Goal: Information Seeking & Learning: Learn about a topic

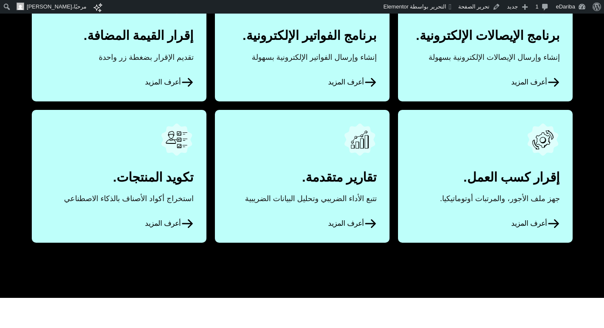
click at [537, 79] on span "أعرف المزيد" at bounding box center [535, 82] width 48 height 13
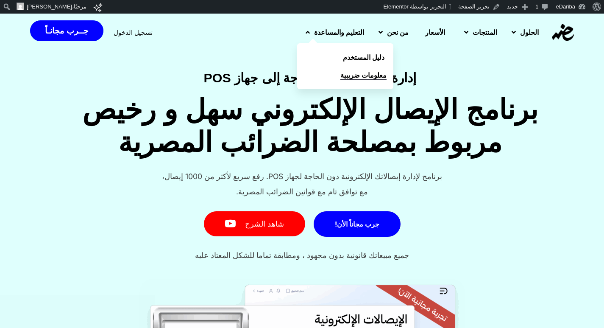
click at [340, 73] on span "معلومات ضريبية" at bounding box center [363, 75] width 46 height 10
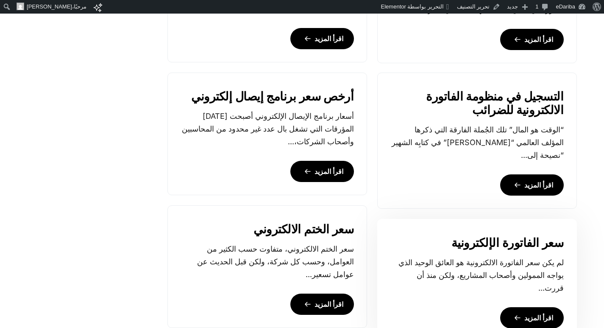
scroll to position [806, 0]
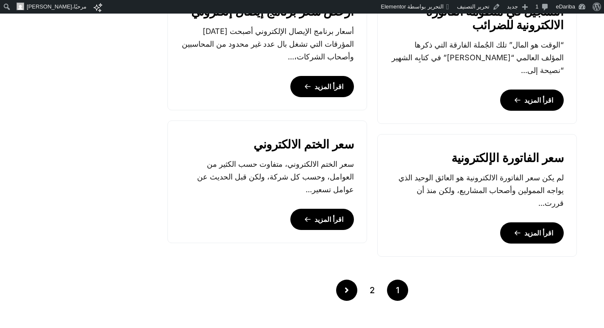
click at [347, 296] on link "Posts pagination" at bounding box center [346, 289] width 21 height 21
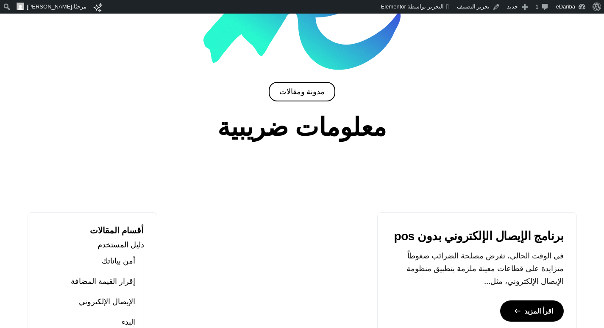
scroll to position [339, 0]
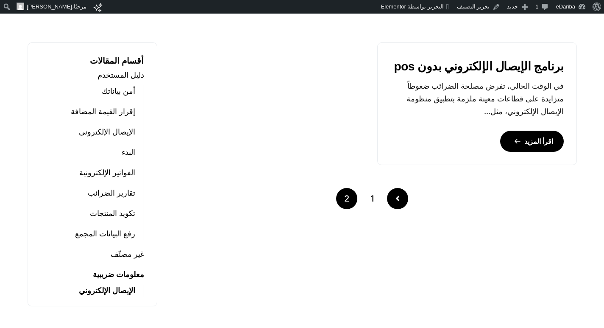
click at [400, 204] on link "Posts pagination" at bounding box center [397, 198] width 21 height 21
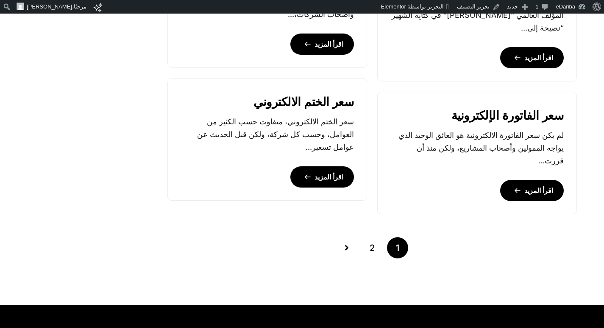
scroll to position [890, 0]
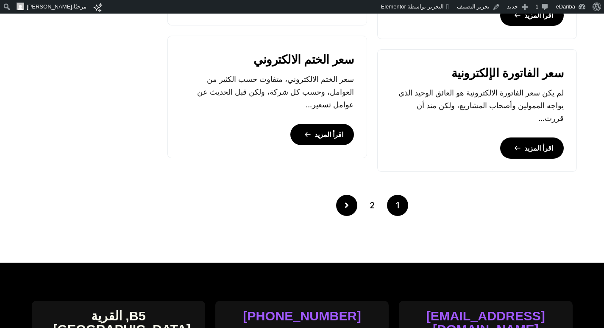
click at [350, 200] on link "Posts pagination" at bounding box center [346, 205] width 21 height 21
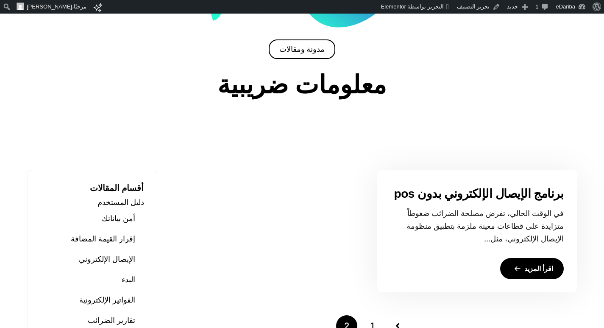
click at [537, 262] on link "اقرأ المزيد" at bounding box center [532, 268] width 64 height 21
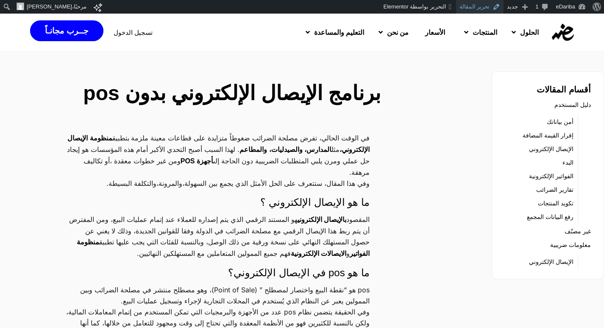
click at [489, 3] on link "تحرير المقالة" at bounding box center [480, 7] width 48 height 14
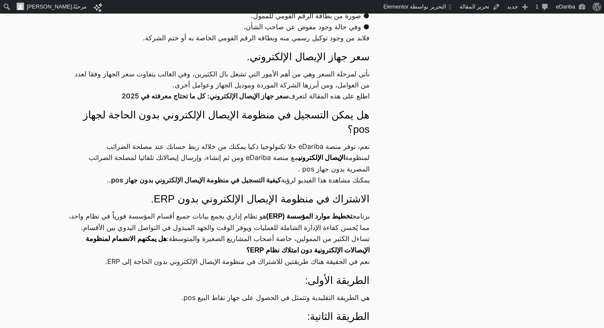
scroll to position [806, 0]
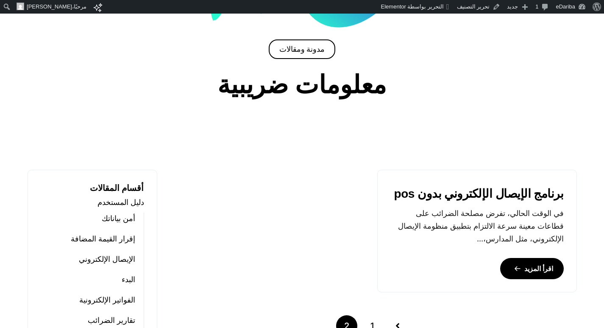
scroll to position [254, 0]
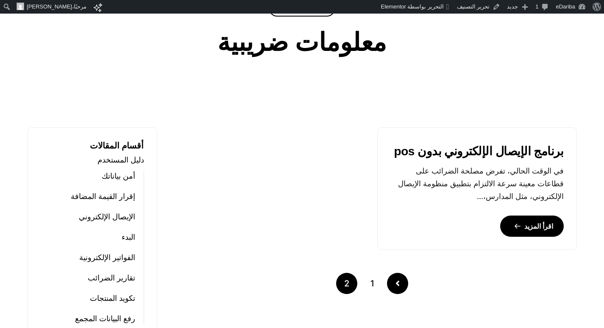
click at [389, 282] on link "Posts pagination" at bounding box center [397, 283] width 21 height 21
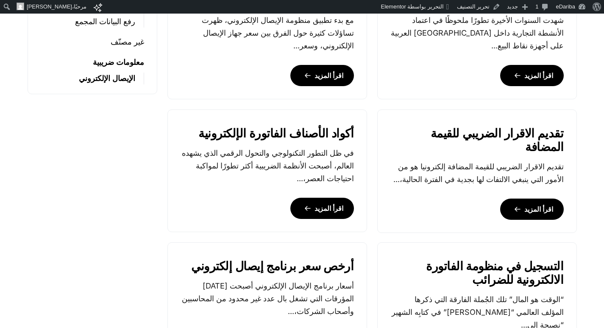
scroll to position [636, 0]
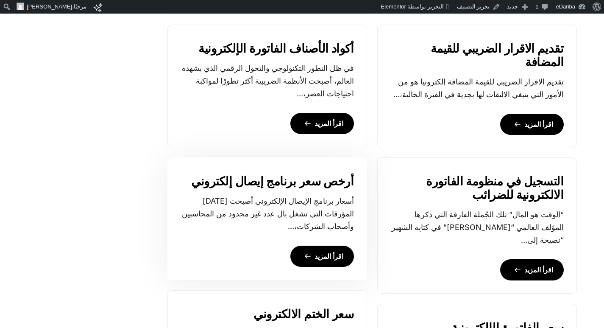
click at [323, 260] on link "اقرأ المزيد" at bounding box center [322, 255] width 64 height 21
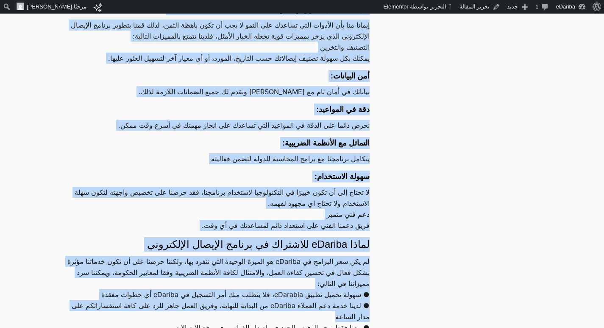
scroll to position [424, 0]
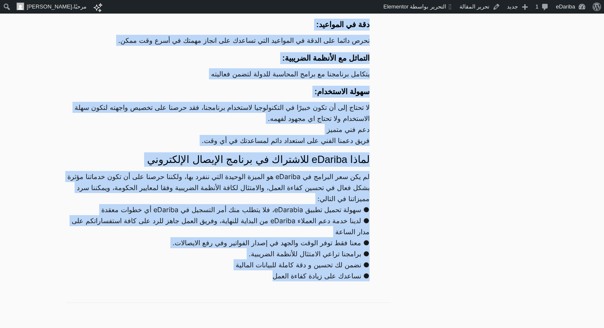
drag, startPoint x: 383, startPoint y: 81, endPoint x: 128, endPoint y: 271, distance: 317.7
click at [128, 271] on main "أرخص سعر برنامج إيصال إلكتروني سعر برنامج الإيصال الإلكتروني 2024 من EDariba في…" at bounding box center [228, 131] width 345 height 955
copy main "lore ips dolors ametc adipisci elits doeius tempori utlaboreet dolor mag aliqua…"
click at [134, 130] on p "لا تحتاج إلى أن تكون خبيرًا في التكنولوجيا لاستخدام برنامجنا، فقد حرصنا على تخص…" at bounding box center [218, 118] width 304 height 33
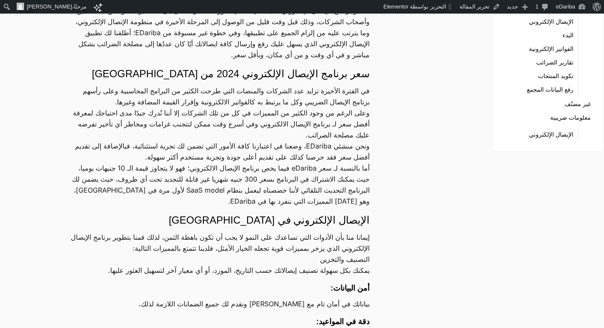
scroll to position [0, 0]
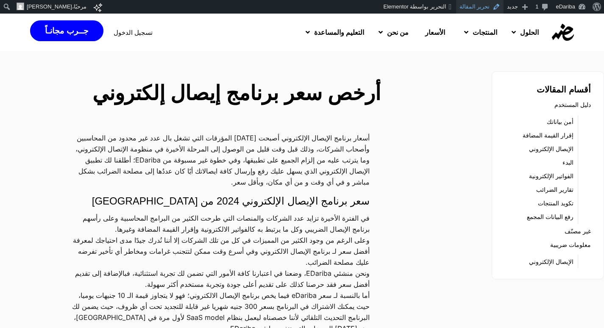
click at [470, 11] on link "تحرير المقالة" at bounding box center [480, 7] width 48 height 14
